Goal: Navigation & Orientation: Understand site structure

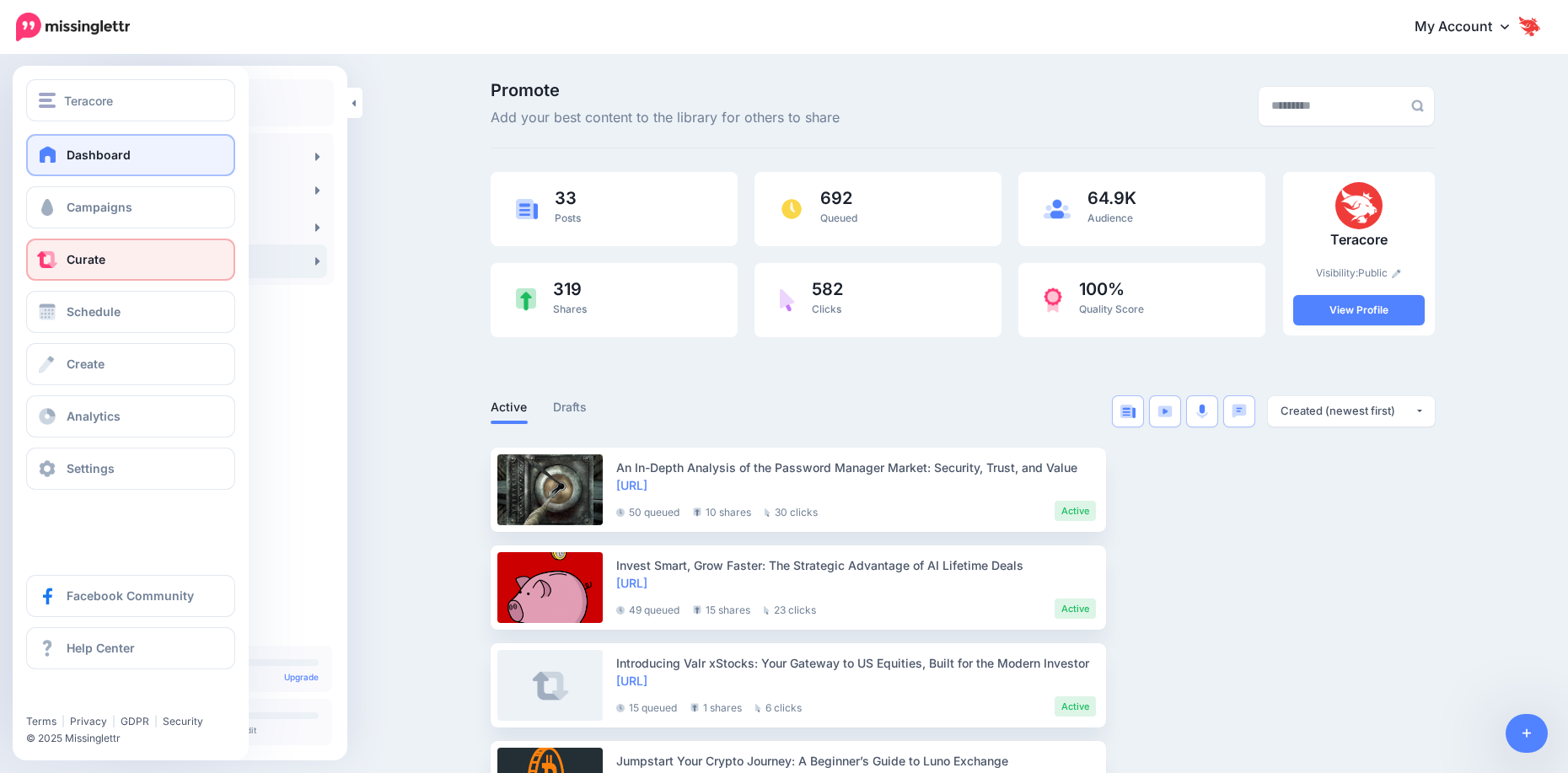
click at [65, 169] on link "Dashboard" at bounding box center [130, 155] width 209 height 42
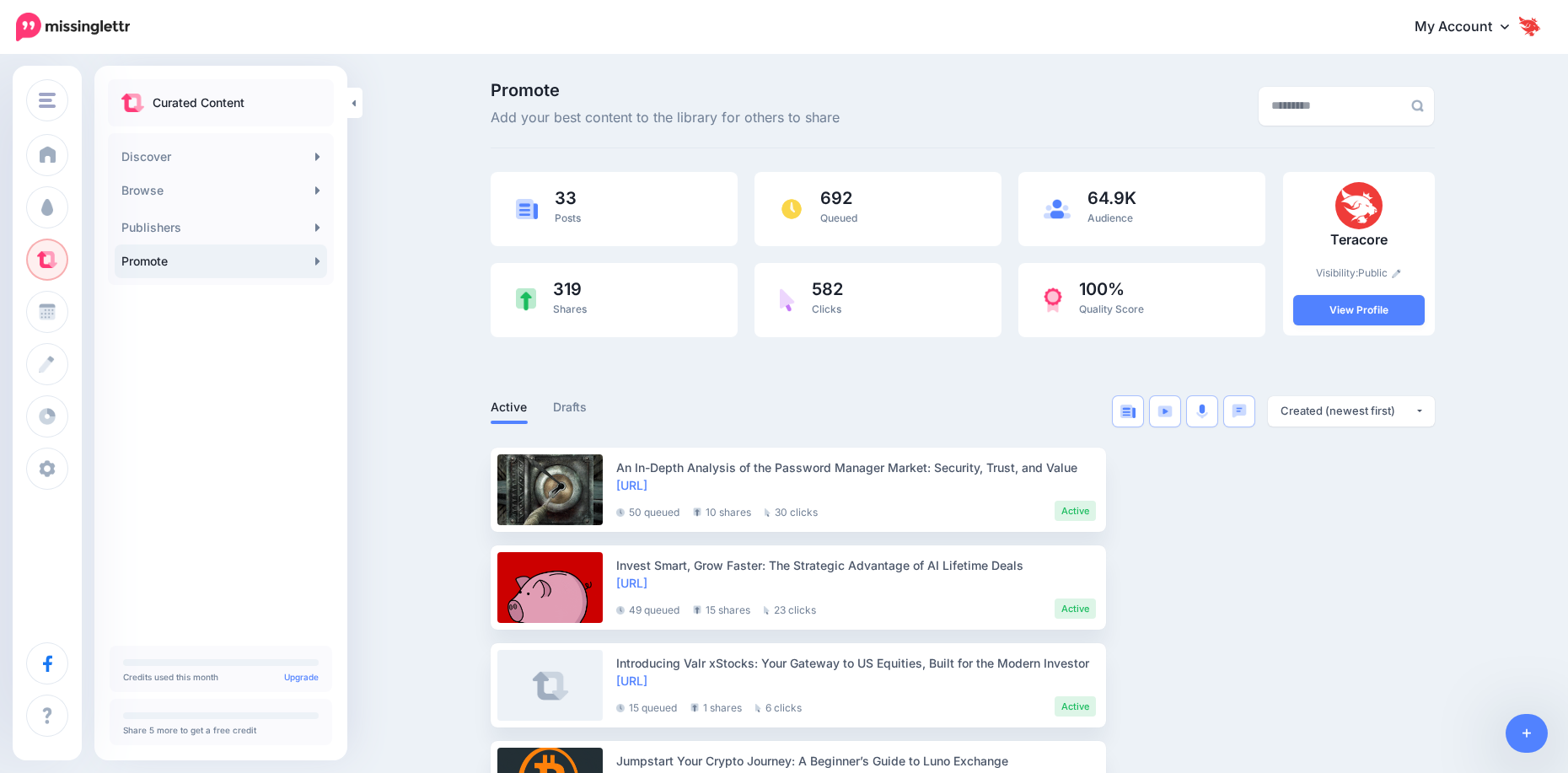
drag, startPoint x: 410, startPoint y: 210, endPoint x: 393, endPoint y: 192, distance: 24.8
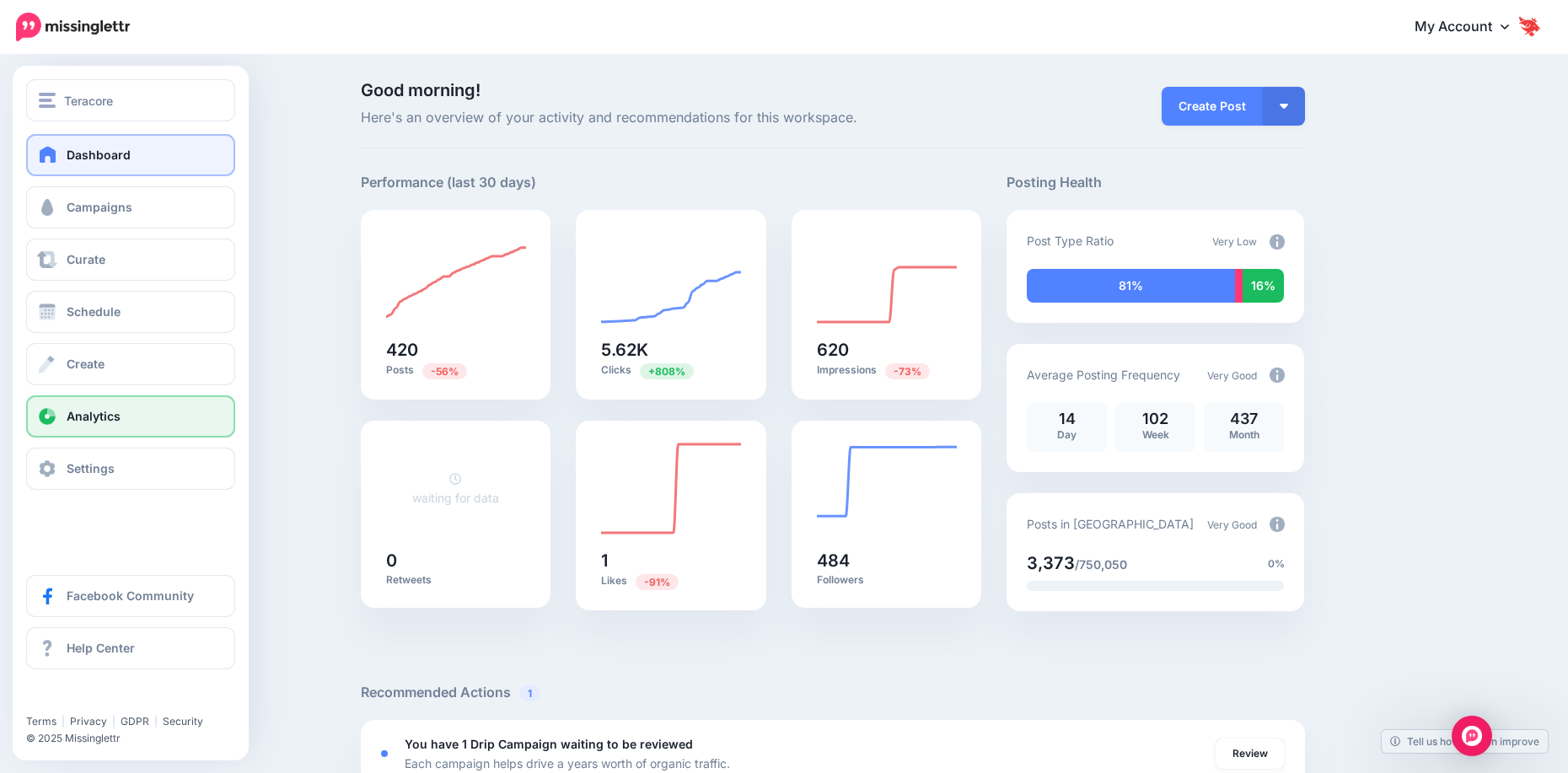
click at [138, 409] on link "Analytics" at bounding box center [130, 416] width 209 height 42
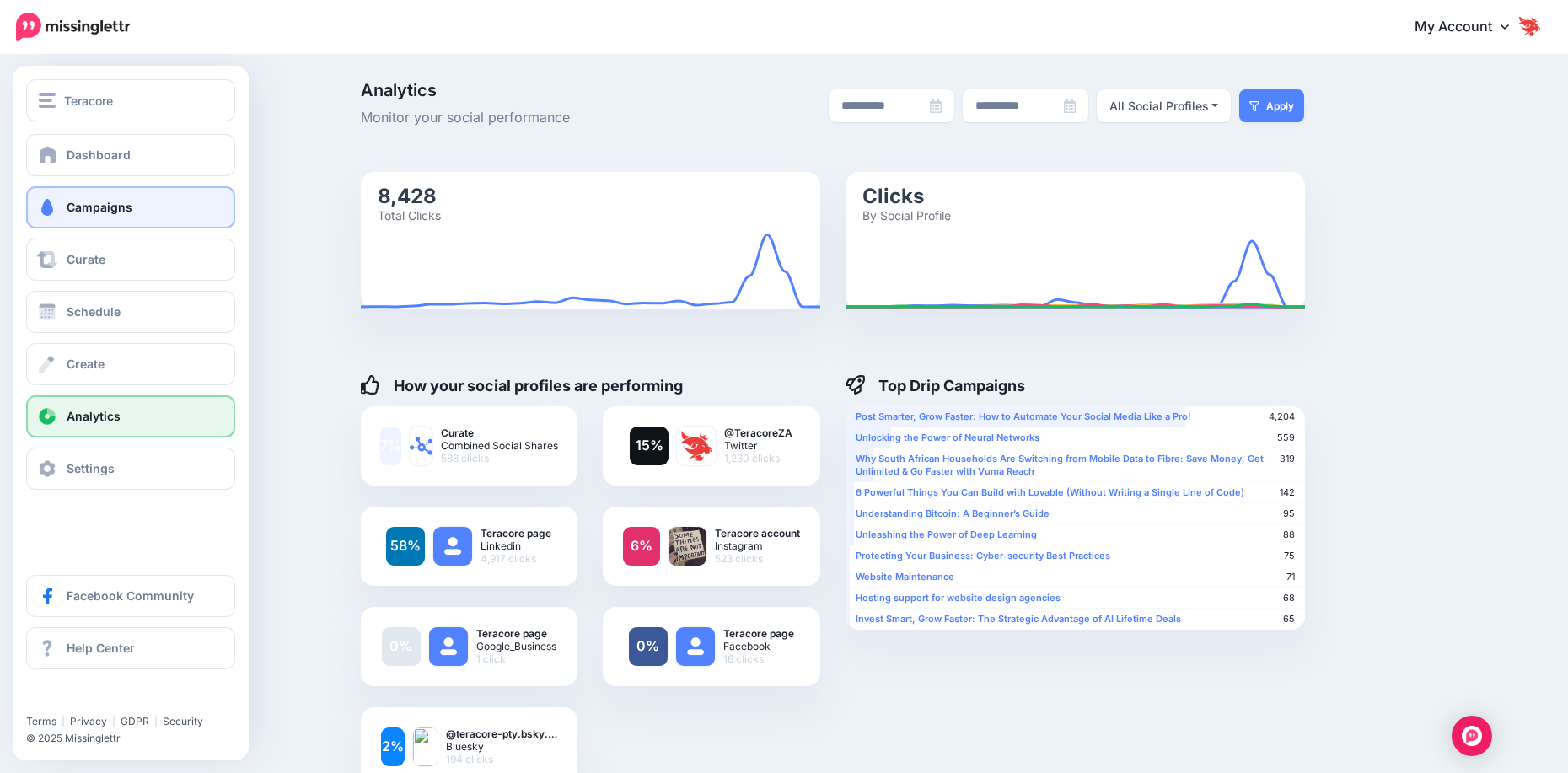
click at [94, 210] on span "Campaigns" at bounding box center [99, 207] width 66 height 14
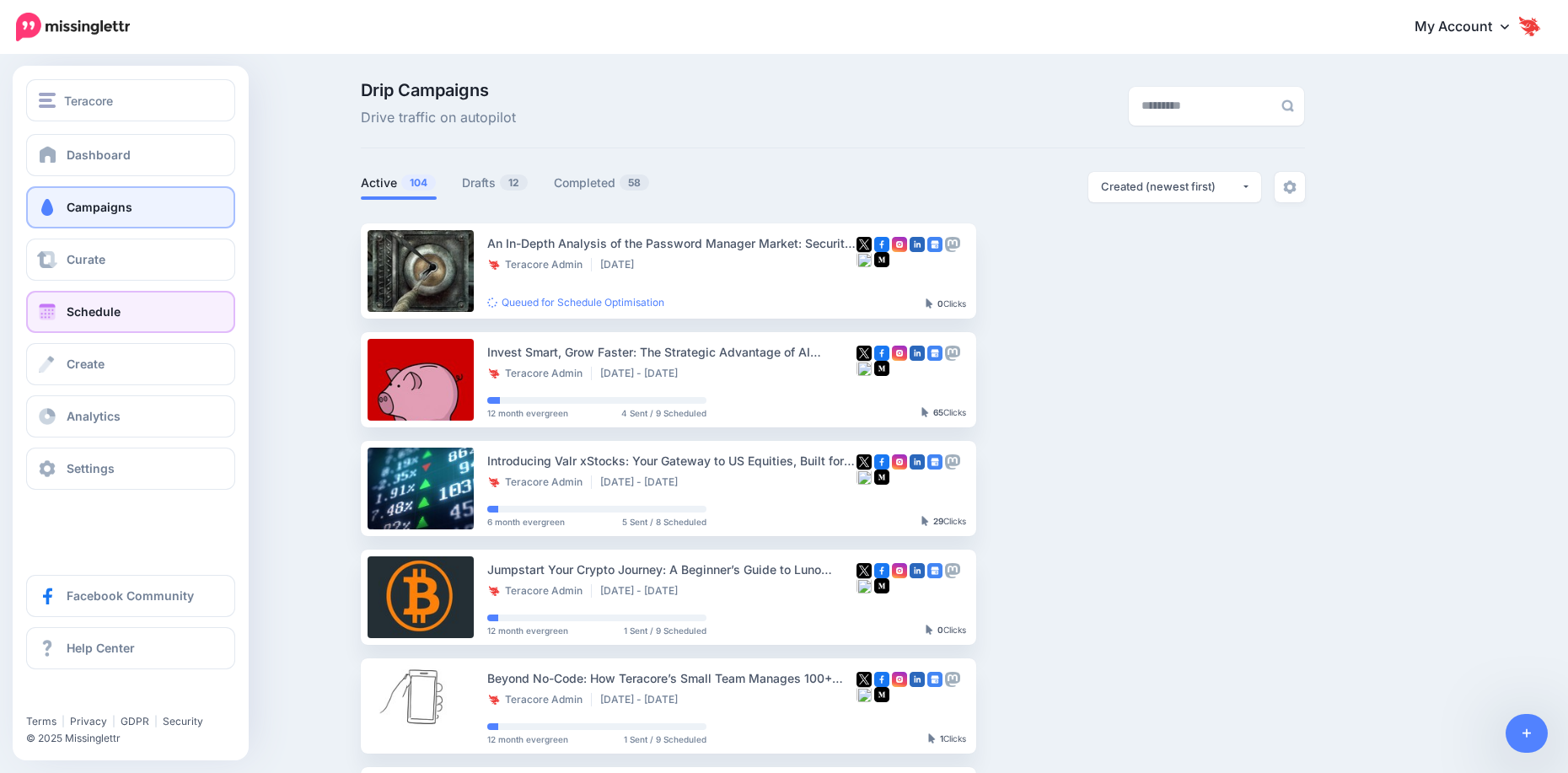
click at [101, 315] on span "Schedule" at bounding box center [94, 311] width 54 height 14
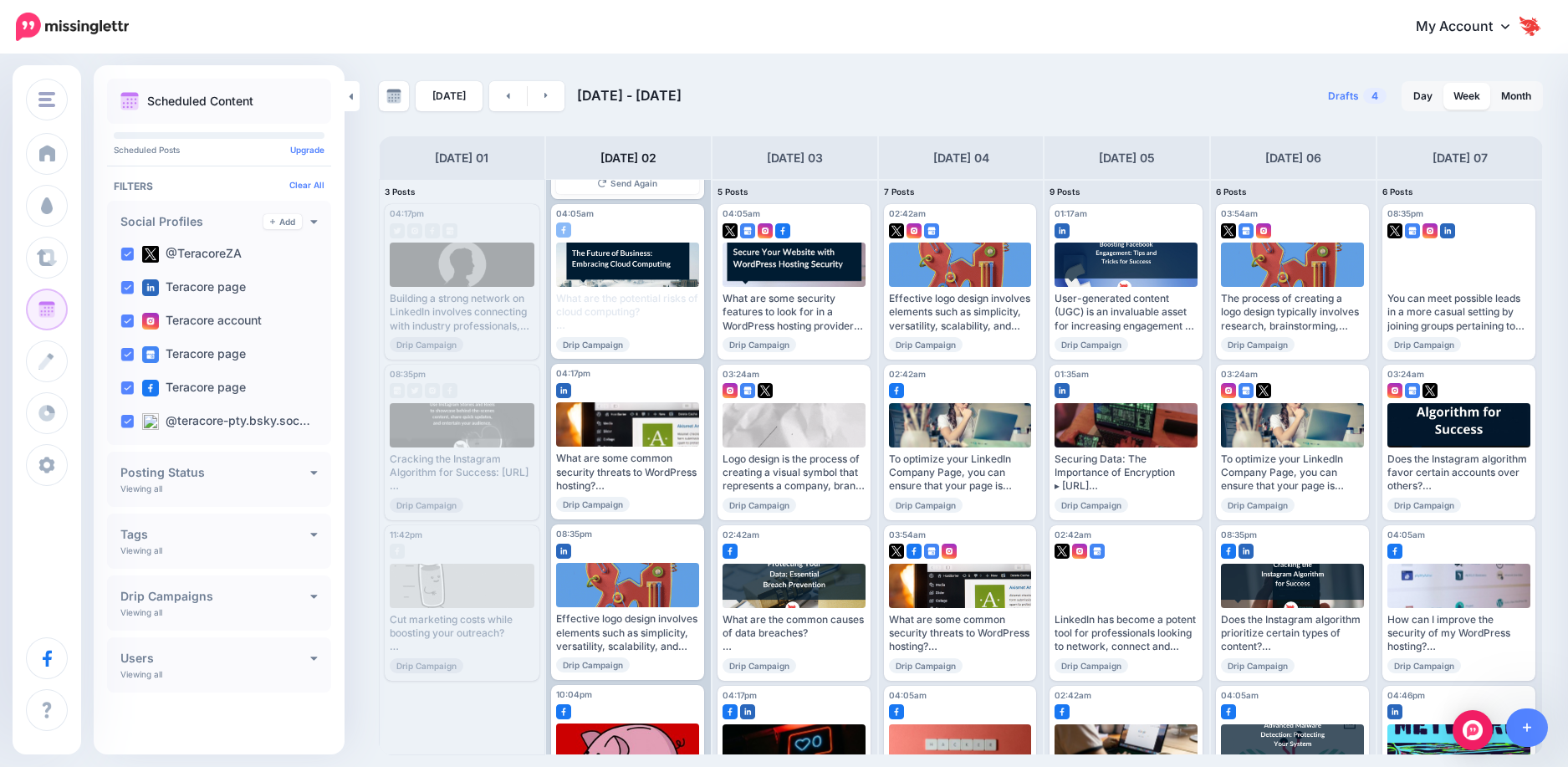
scroll to position [327, 0]
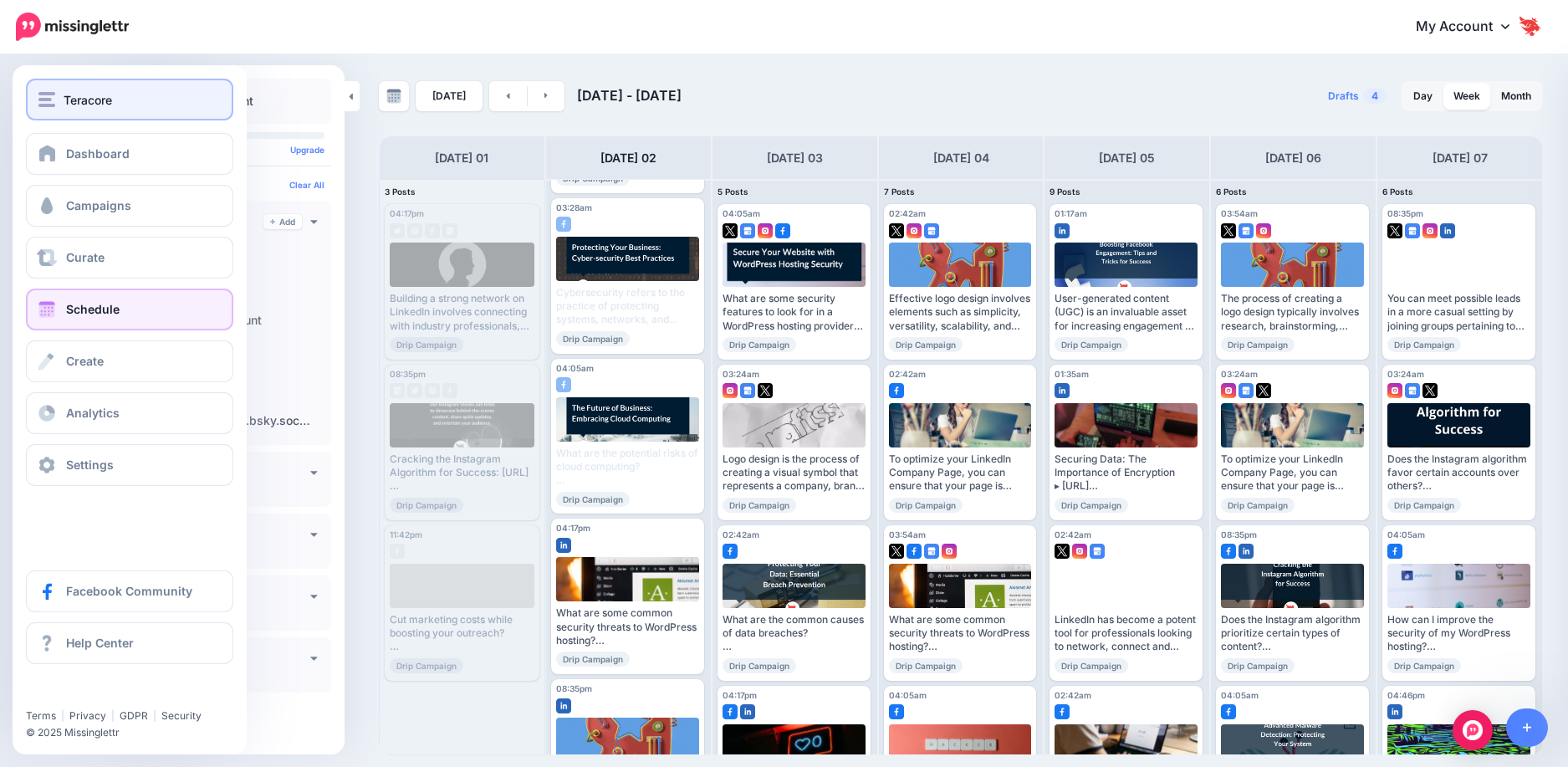
click at [61, 92] on div "Teracore" at bounding box center [129, 100] width 182 height 19
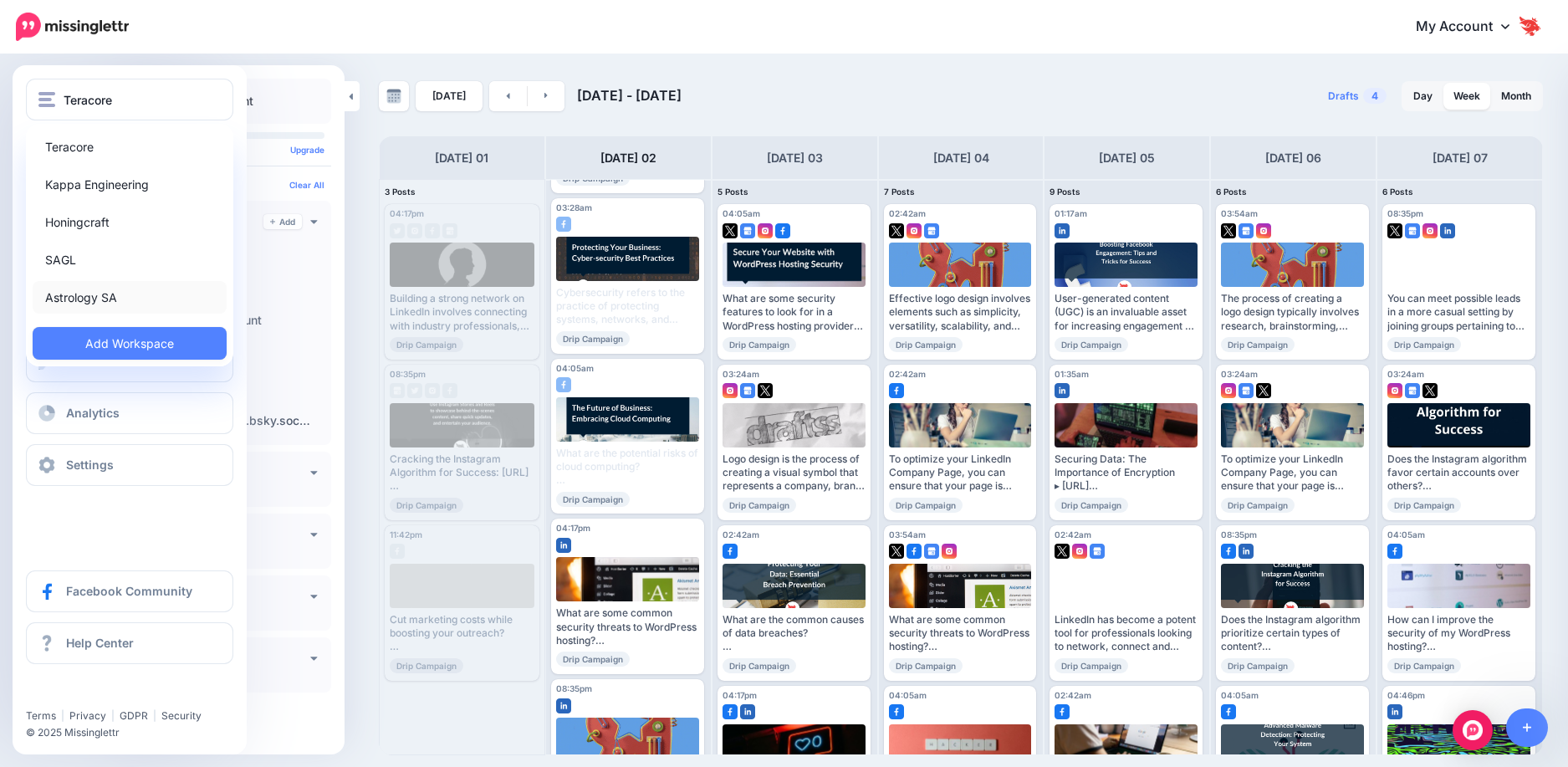
click at [95, 296] on link "Astrology SA" at bounding box center [130, 298] width 194 height 33
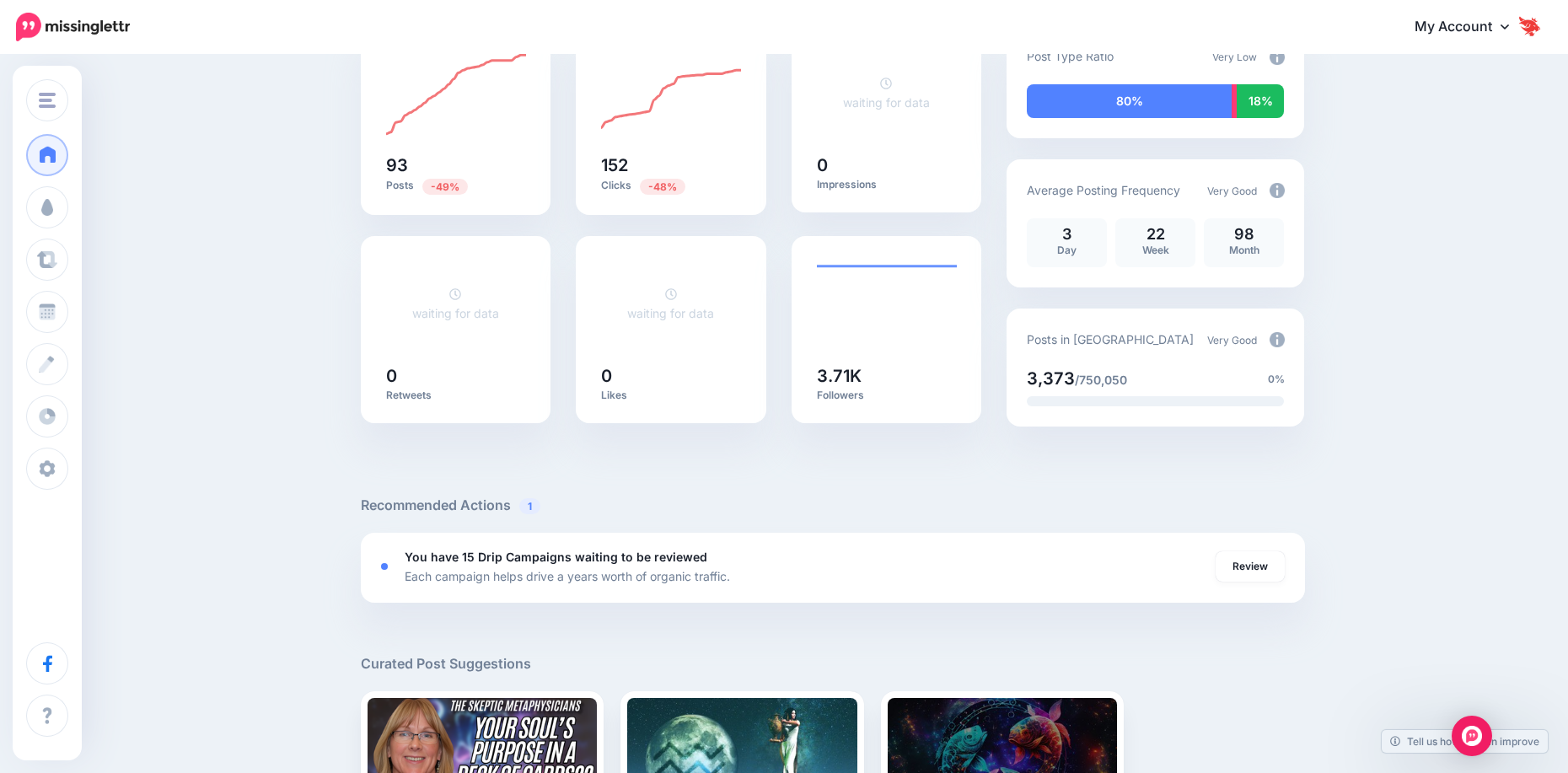
scroll to position [169, 0]
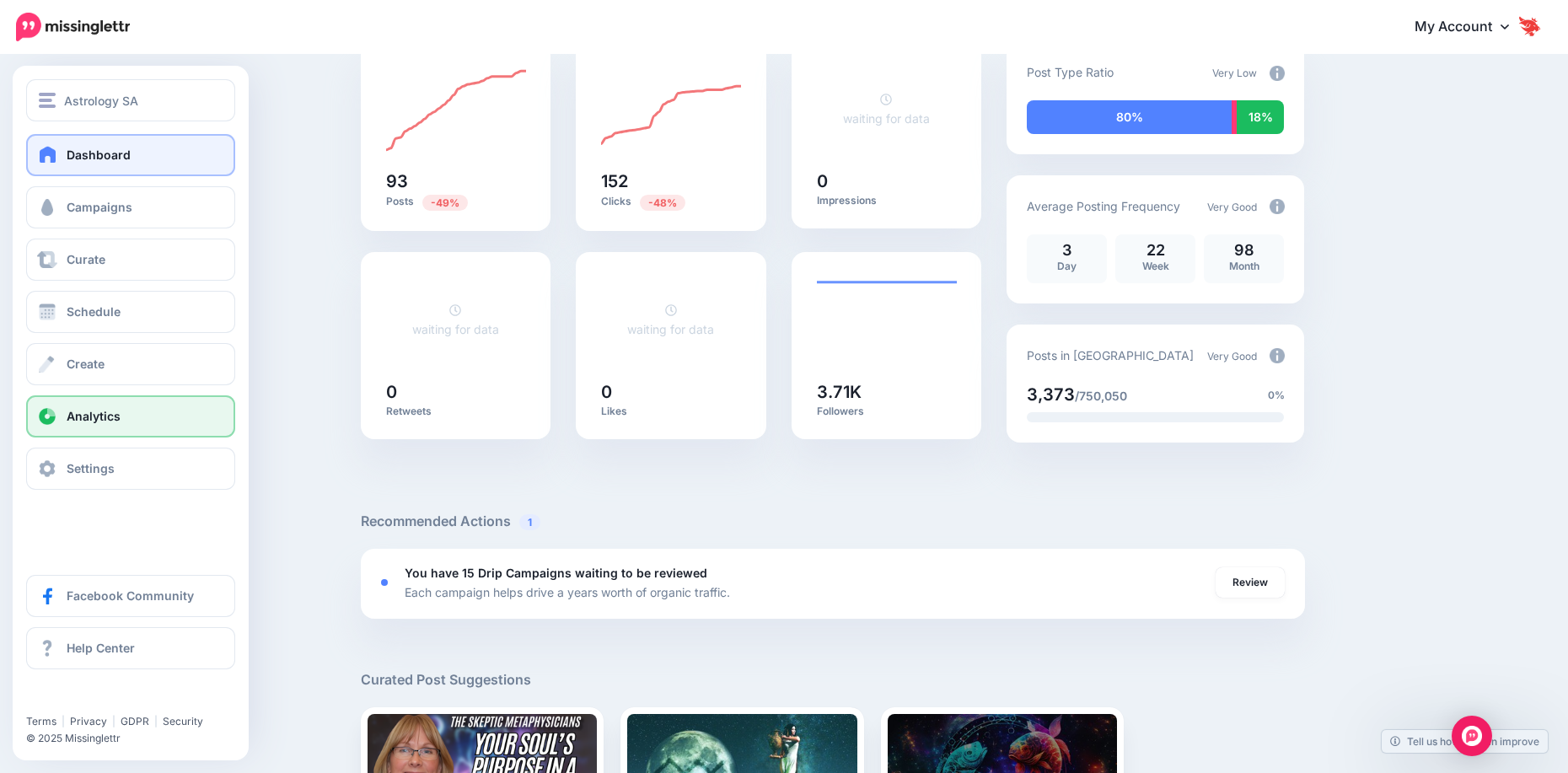
click at [76, 421] on span "Analytics" at bounding box center [94, 416] width 54 height 14
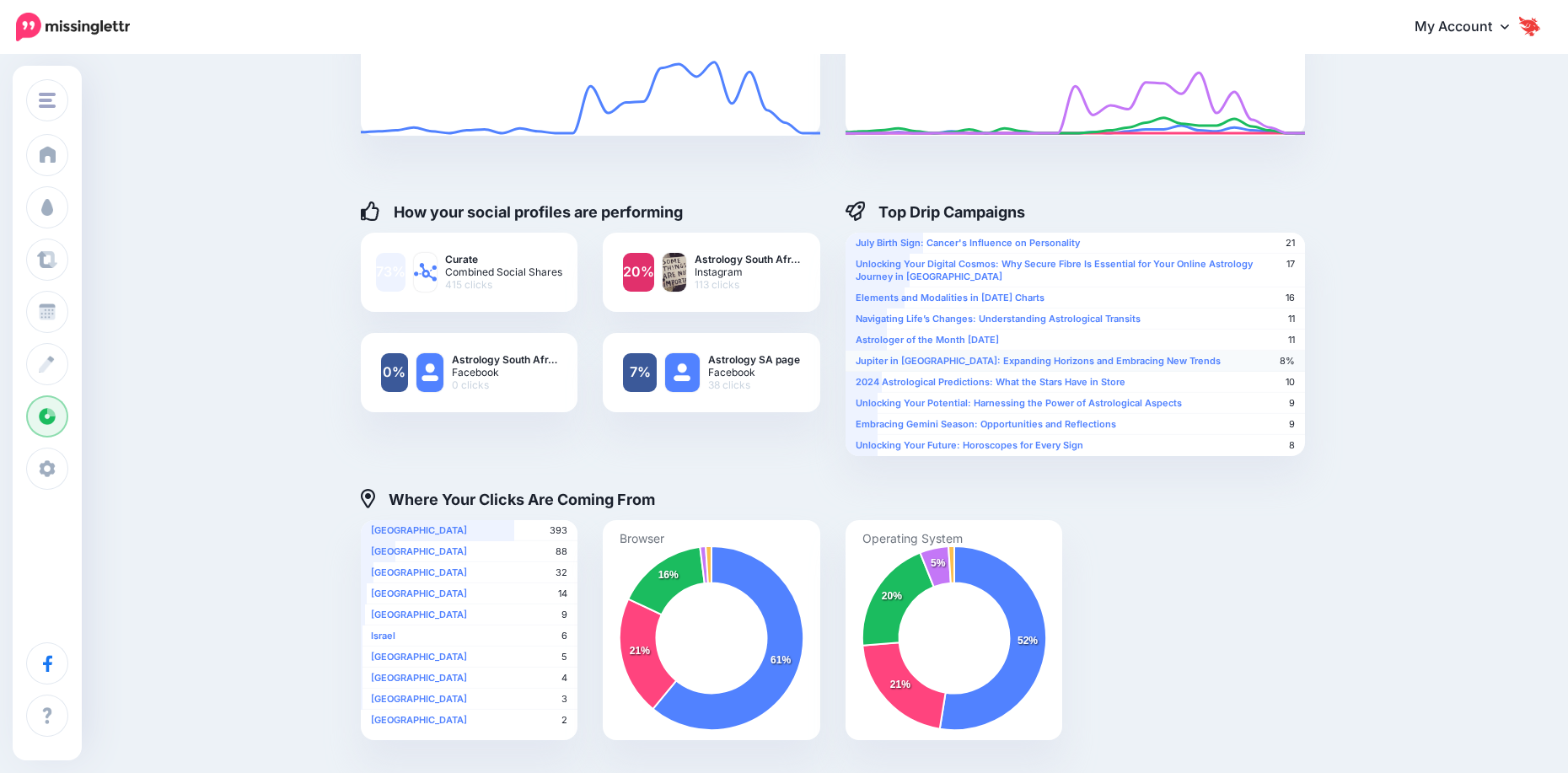
scroll to position [169, 0]
